Goal: Information Seeking & Learning: Learn about a topic

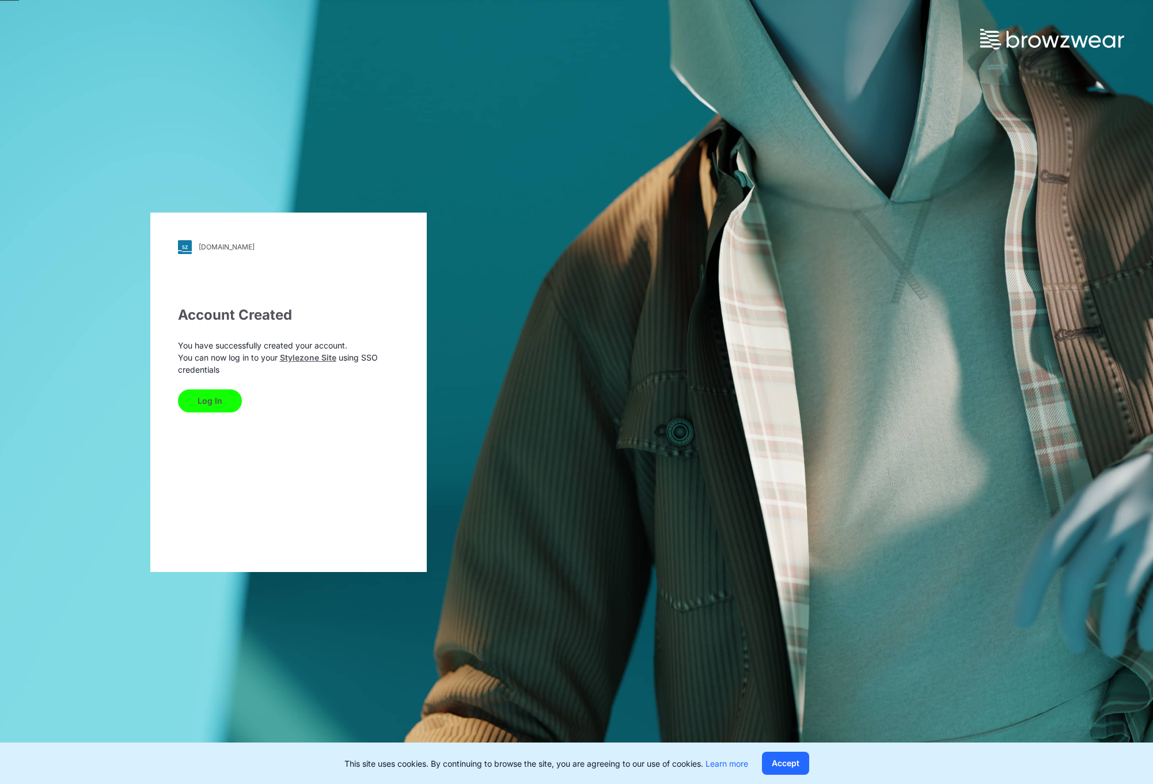
click at [223, 399] on button "Log In" at bounding box center [210, 400] width 64 height 23
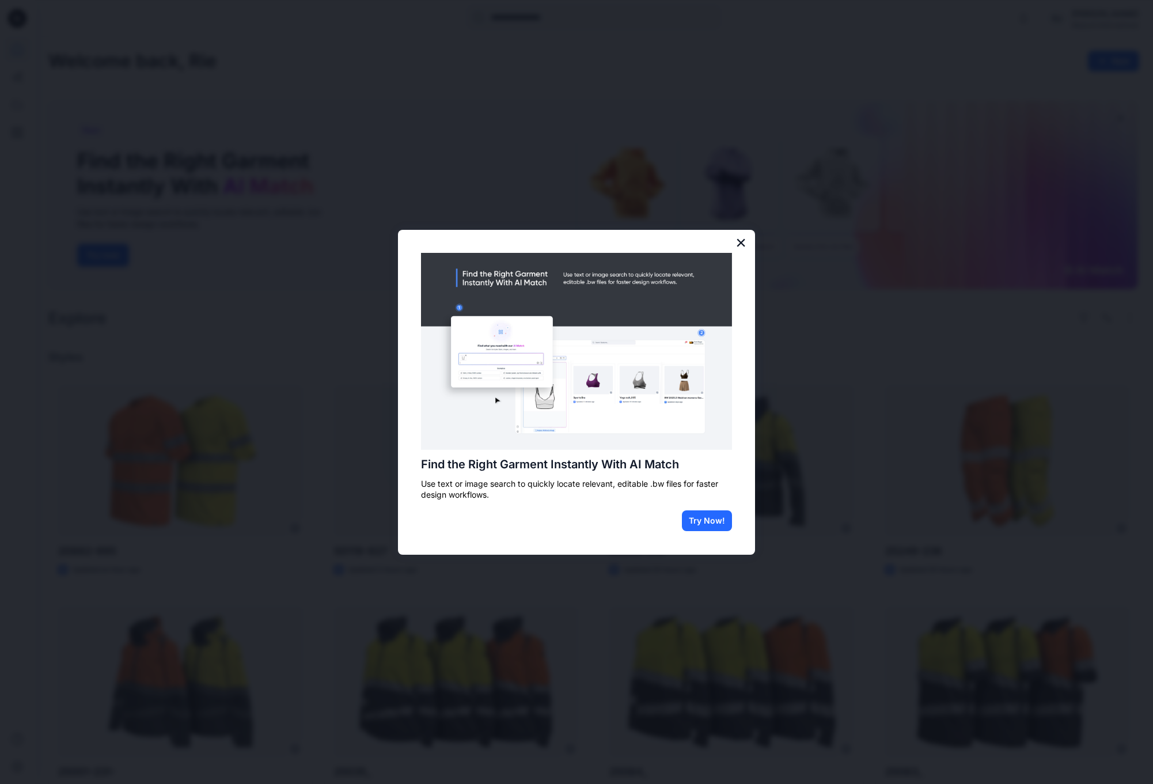
click at [742, 244] on button "×" at bounding box center [740, 242] width 11 height 18
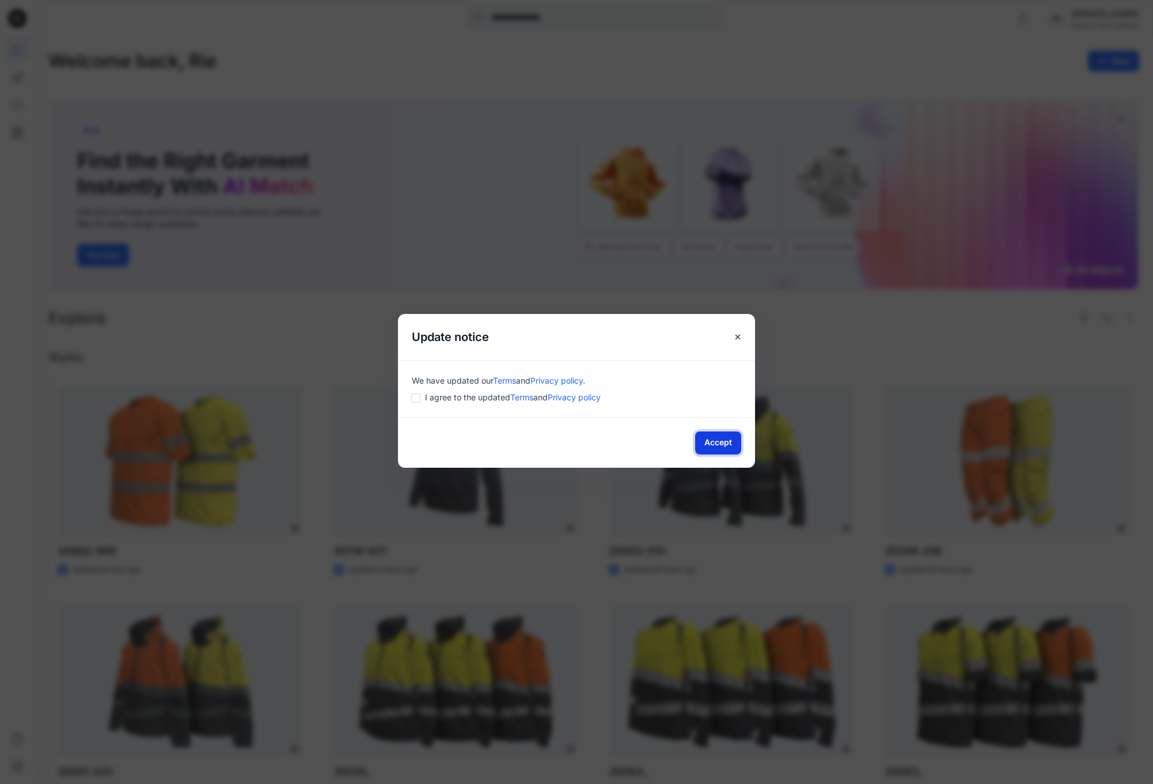
click at [726, 443] on button "Accept" at bounding box center [718, 442] width 46 height 23
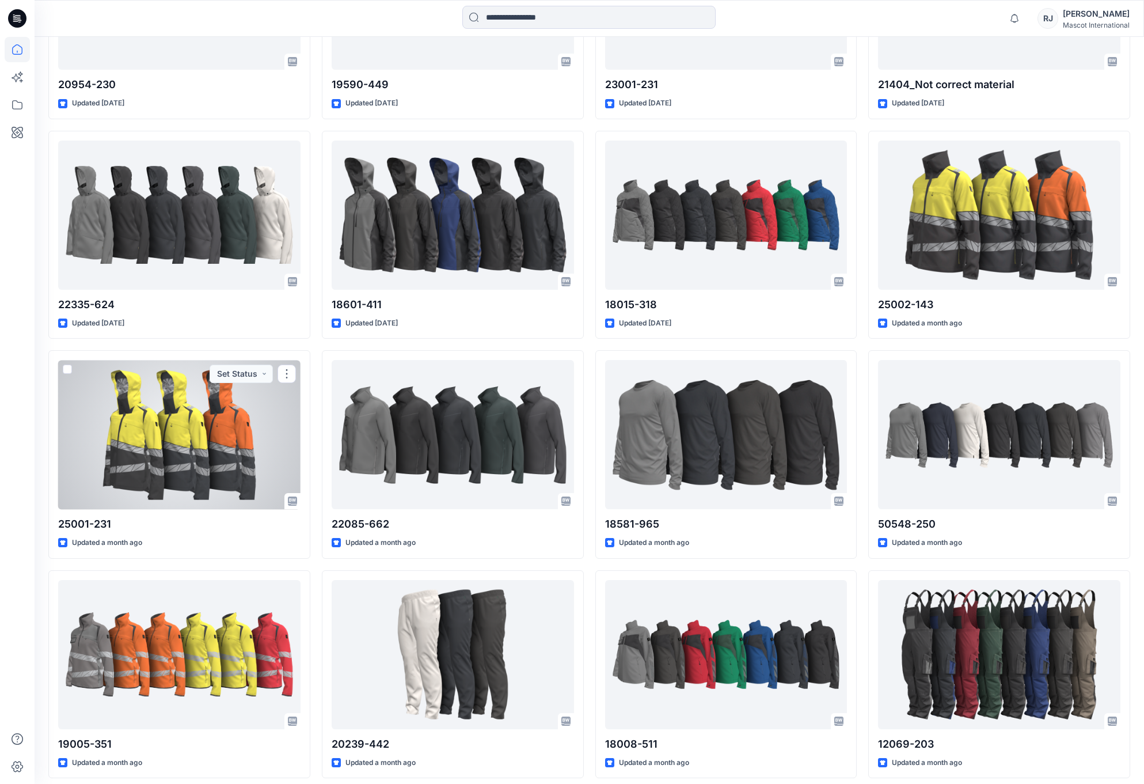
scroll to position [1182, 0]
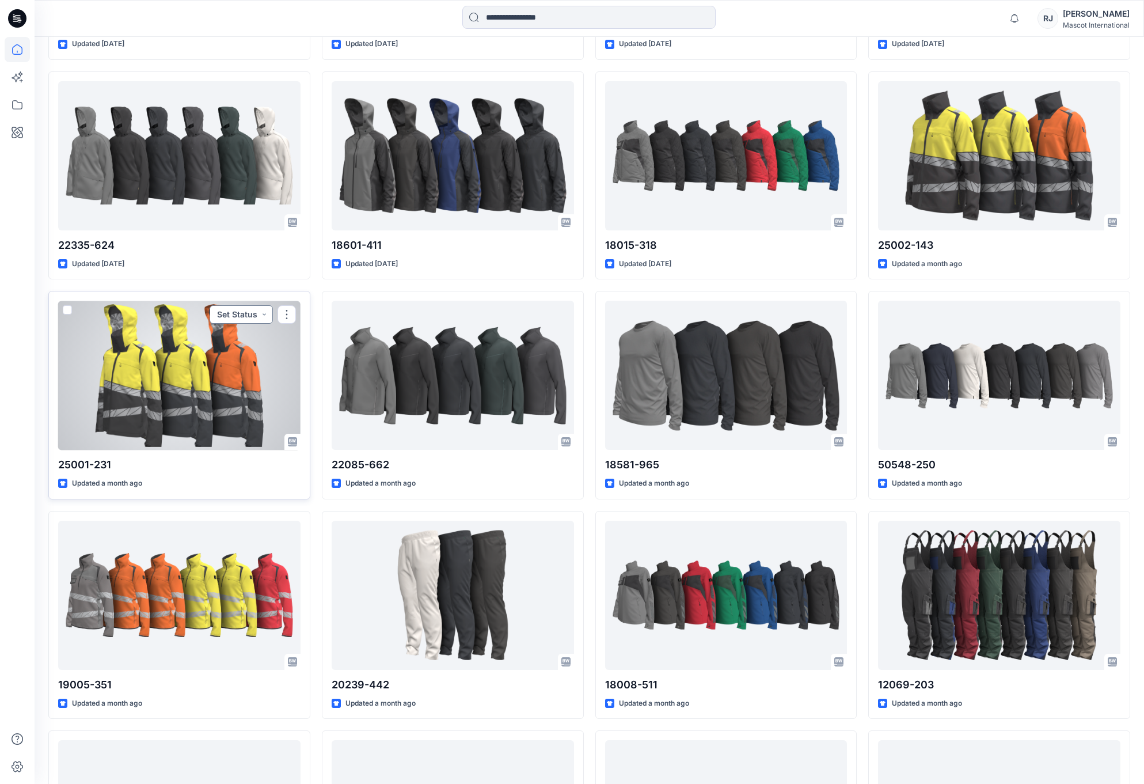
click at [263, 314] on button "Set Status" at bounding box center [241, 314] width 63 height 18
click at [264, 313] on button "Set Status" at bounding box center [241, 314] width 63 height 18
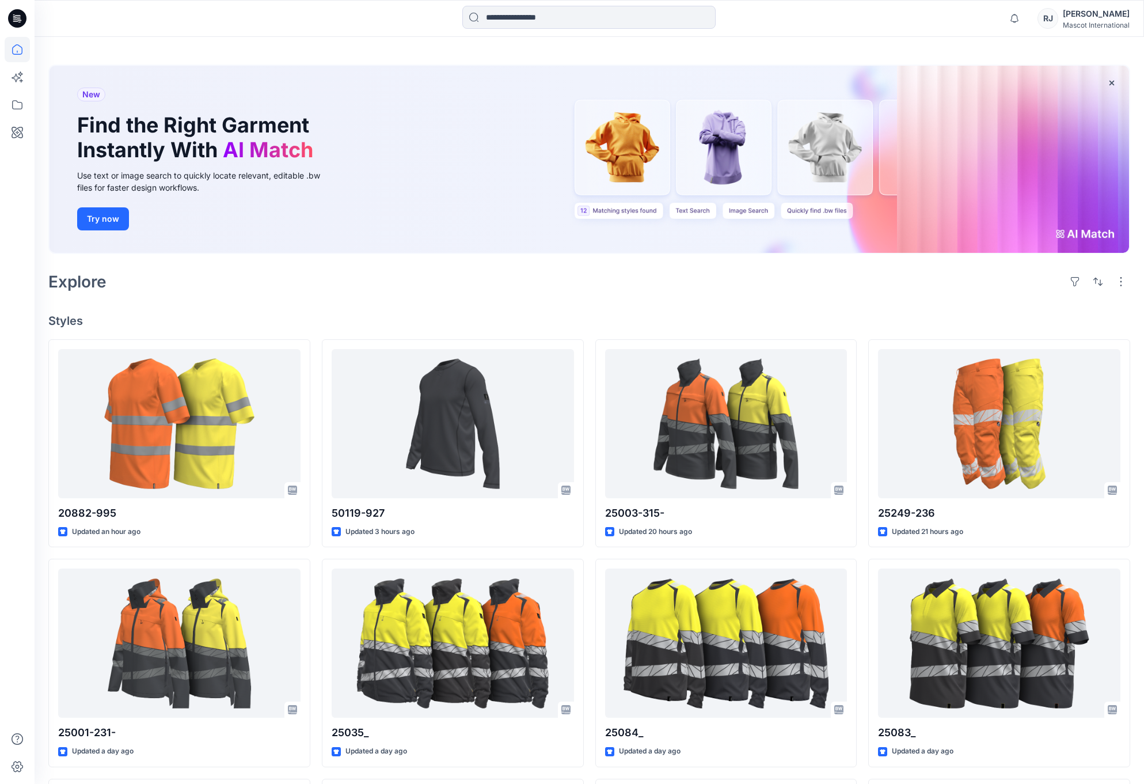
scroll to position [246, 0]
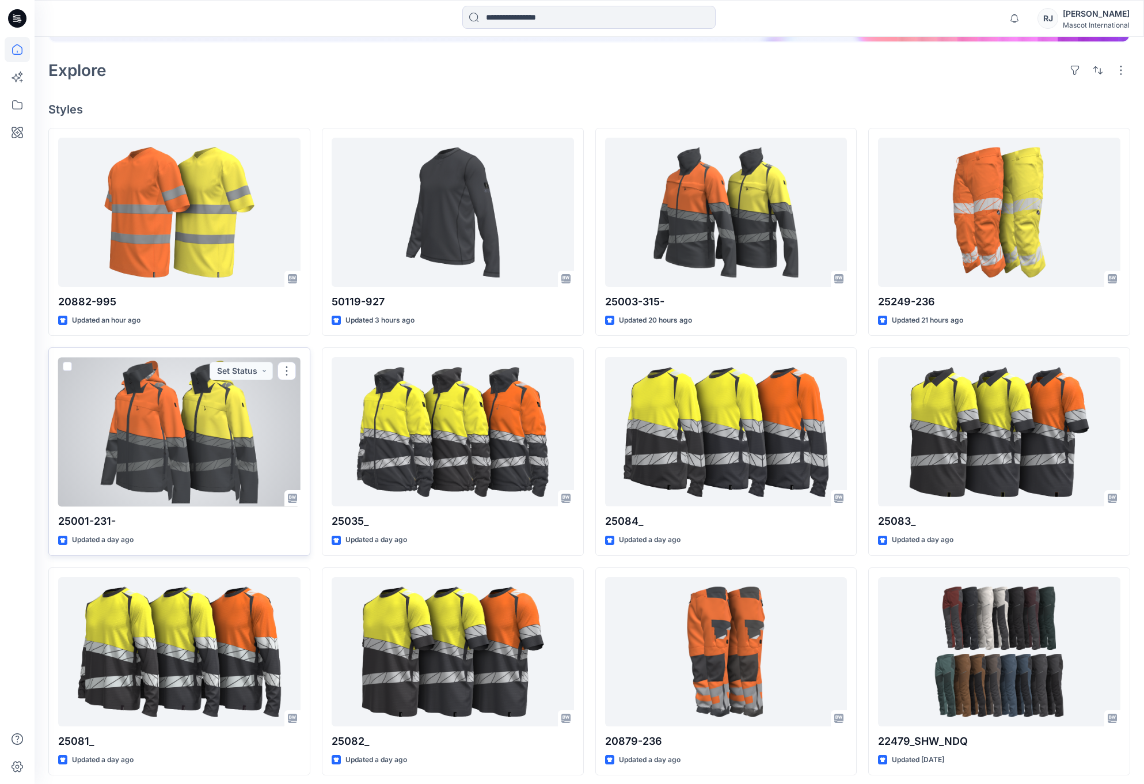
click at [162, 438] on div at bounding box center [179, 431] width 242 height 149
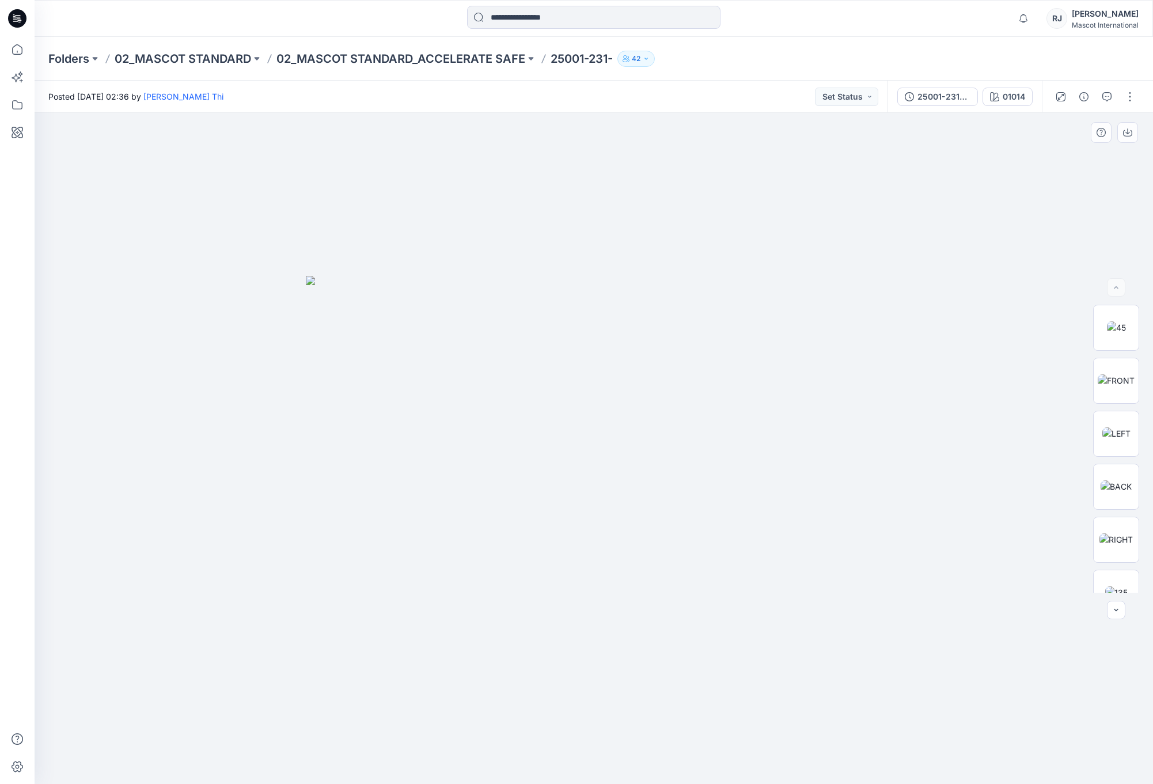
click at [511, 438] on img at bounding box center [594, 530] width 576 height 508
click at [1112, 327] on img at bounding box center [1116, 327] width 19 height 12
click at [1129, 132] on icon "button" at bounding box center [1127, 132] width 9 height 9
click at [456, 60] on p "02_MASCOT STANDARD_ACCELERATE SAFE" at bounding box center [400, 59] width 249 height 16
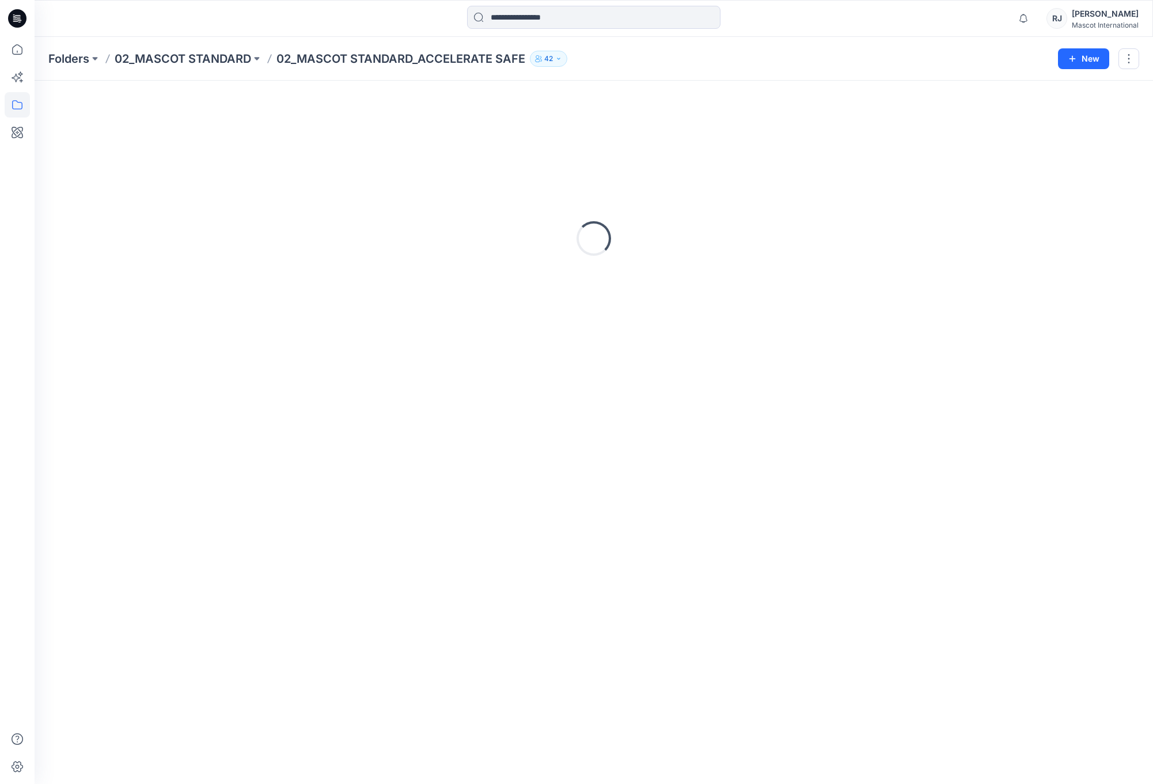
click at [456, 60] on p "02_MASCOT STANDARD_ACCELERATE SAFE" at bounding box center [400, 59] width 249 height 16
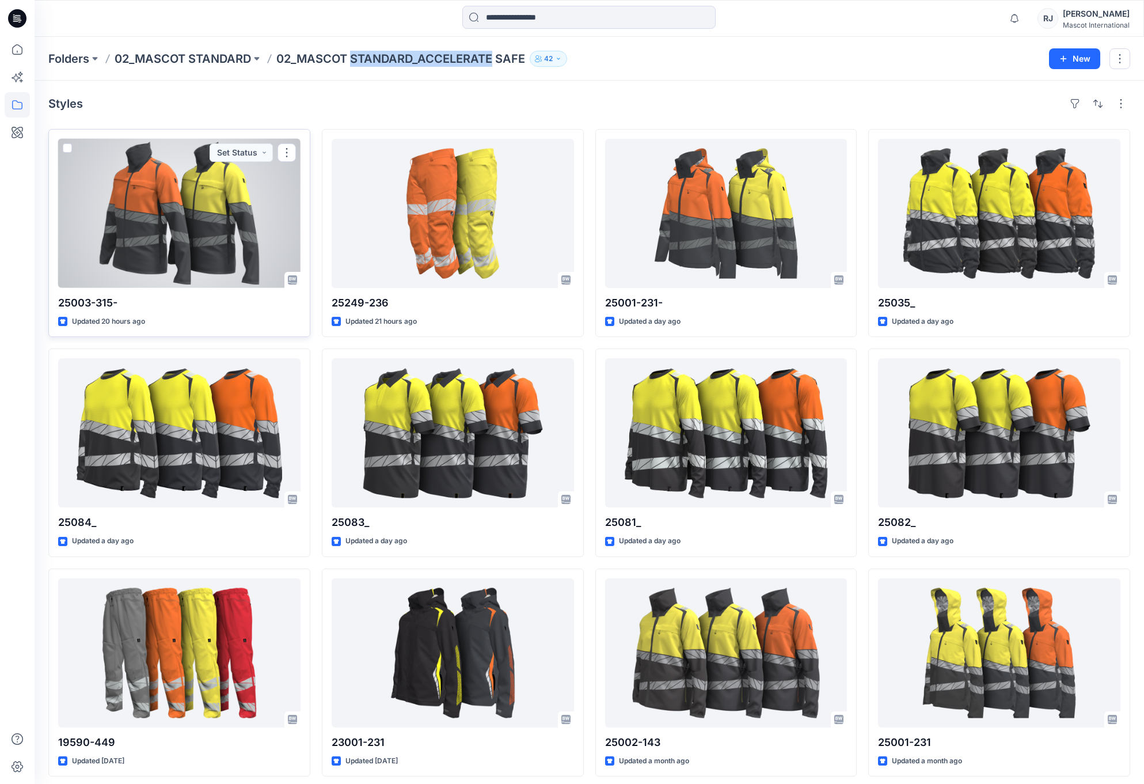
click at [209, 227] on div at bounding box center [179, 213] width 242 height 149
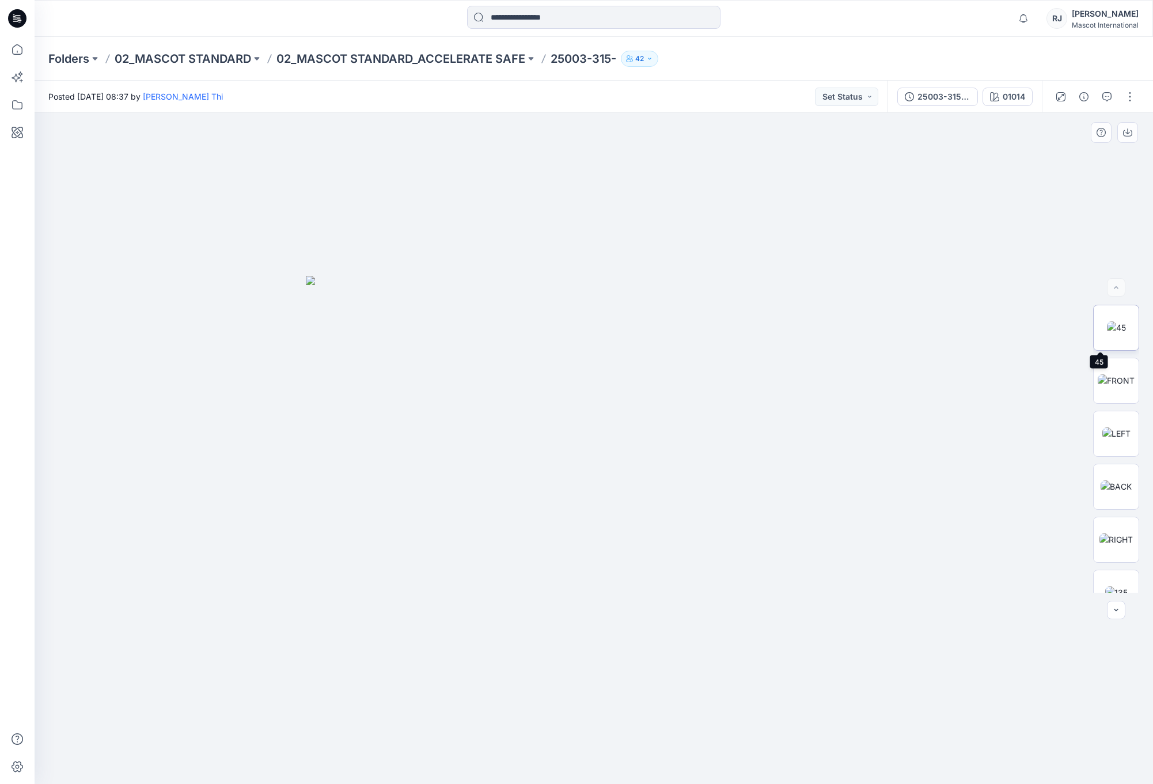
click at [1115, 329] on img at bounding box center [1116, 327] width 19 height 12
click at [1130, 135] on icon "button" at bounding box center [1127, 132] width 9 height 9
